Goal: Obtain resource: Download file/media

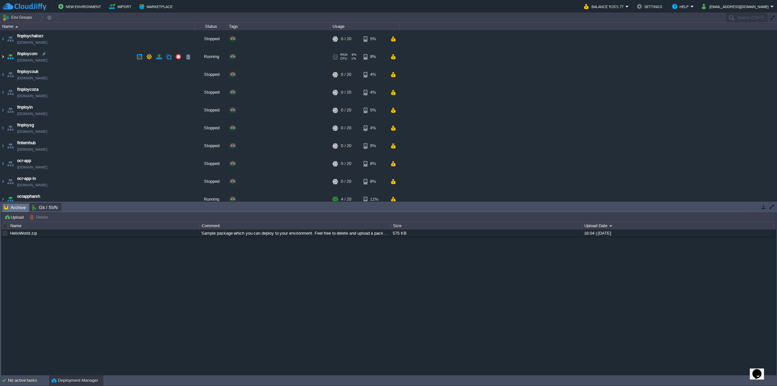
click at [1, 59] on img at bounding box center [2, 56] width 5 height 17
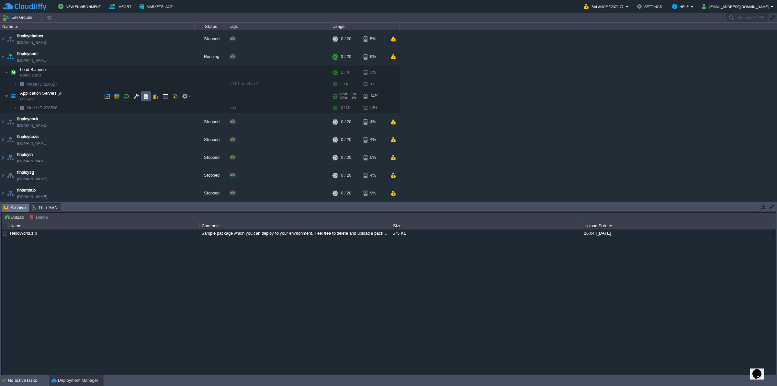
click at [143, 99] on td at bounding box center [146, 96] width 10 height 10
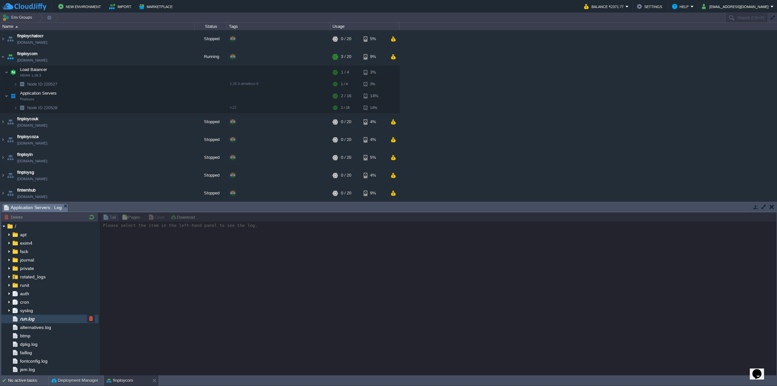
click at [37, 320] on div "run.log" at bounding box center [49, 318] width 97 height 8
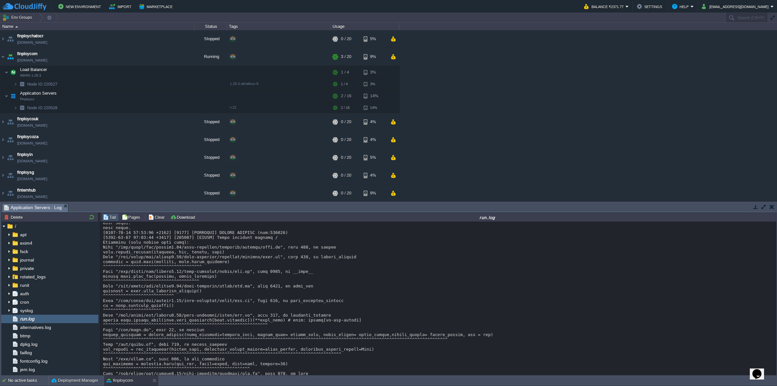
scroll to position [3129, 0]
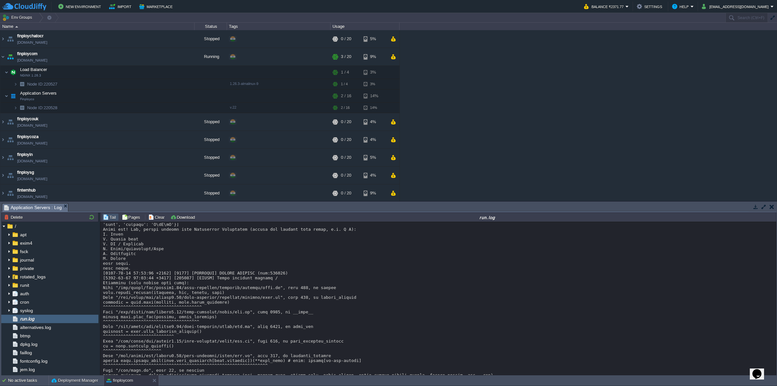
drag, startPoint x: 222, startPoint y: 274, endPoint x: 180, endPoint y: 258, distance: 44.6
drag, startPoint x: 132, startPoint y: 279, endPoint x: 129, endPoint y: 277, distance: 4.1
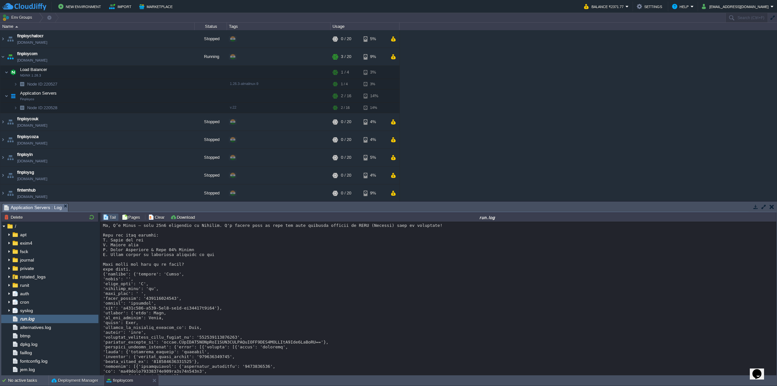
scroll to position [2077, 0]
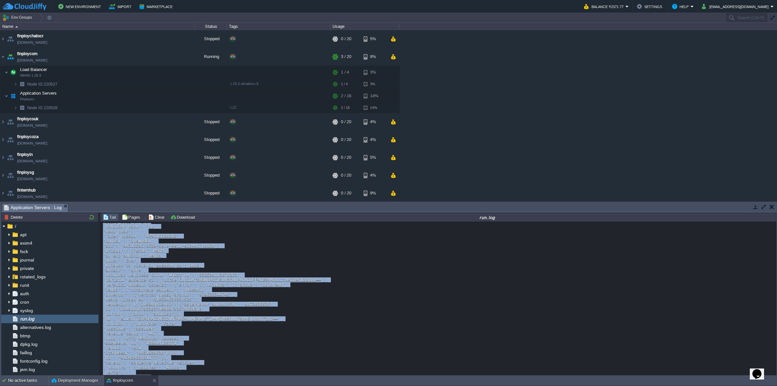
scroll to position [2117, 0]
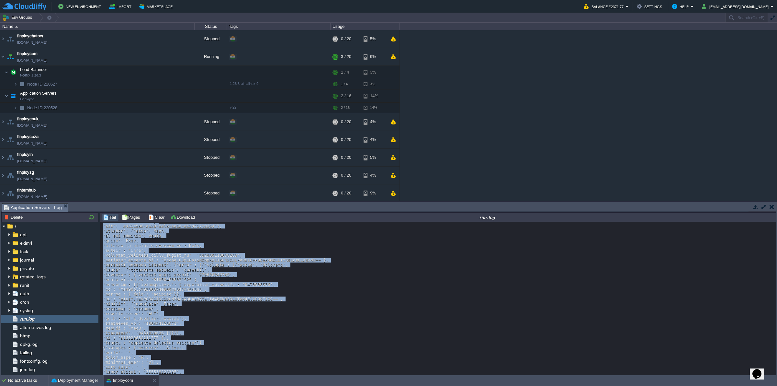
copy div "'id': '747933744741731', 'mime_type': 'application/pdf', 'sha256': 'pgwOFkxj7sE…"
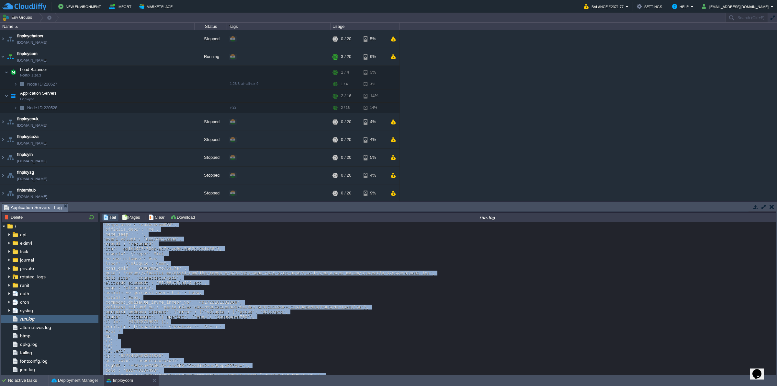
scroll to position [2360, 0]
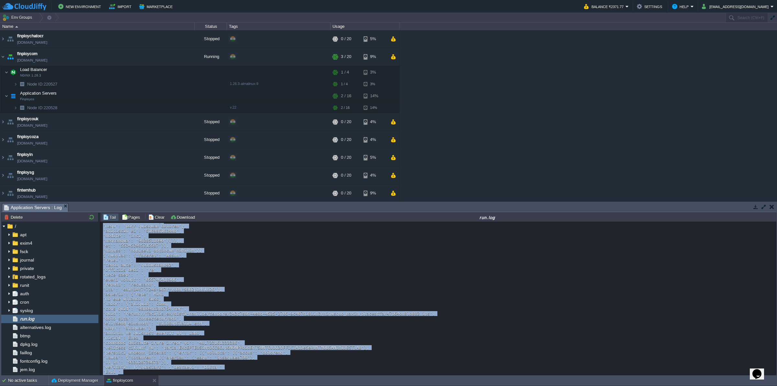
click at [102, 244] on div "Loading..." at bounding box center [438, 299] width 676 height 154
click at [105, 235] on div at bounding box center [438, 350] width 671 height 4974
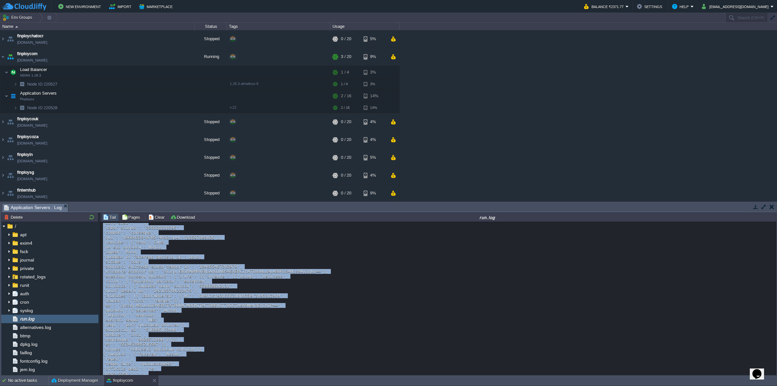
scroll to position [2239, 0]
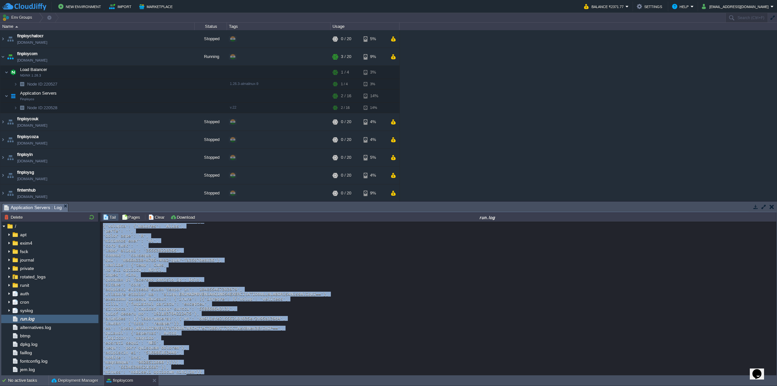
click at [101, 235] on div "Loading..." at bounding box center [438, 299] width 676 height 154
copy div "What would you like to do [DATE]? data added. {'contact': {'country': 'India', …"
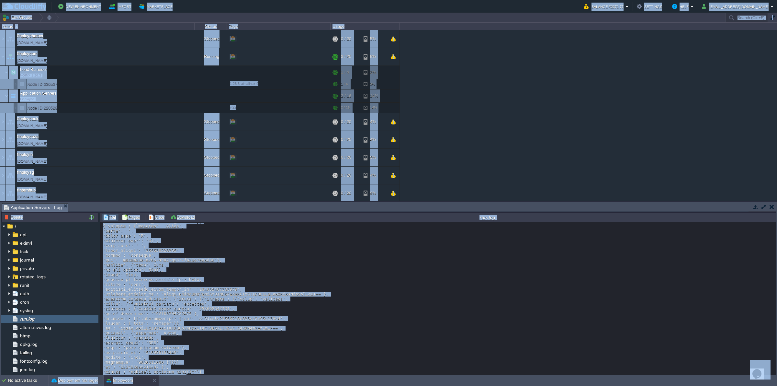
drag, startPoint x: 177, startPoint y: 278, endPoint x: 173, endPoint y: 259, distance: 19.6
drag, startPoint x: 153, startPoint y: 265, endPoint x: 164, endPoint y: 241, distance: 26.5
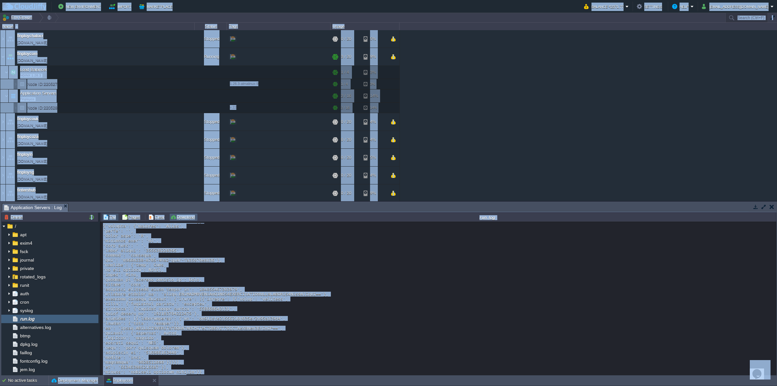
click at [185, 216] on button "Download" at bounding box center [183, 217] width 27 height 6
click at [574, 47] on div "finploychatocr [DOMAIN_NAME] Stopped + Add to Env Group RAM 0% CPU 0% 0 / 20 5%…" at bounding box center [388, 115] width 777 height 171
